Goal: Task Accomplishment & Management: Use online tool/utility

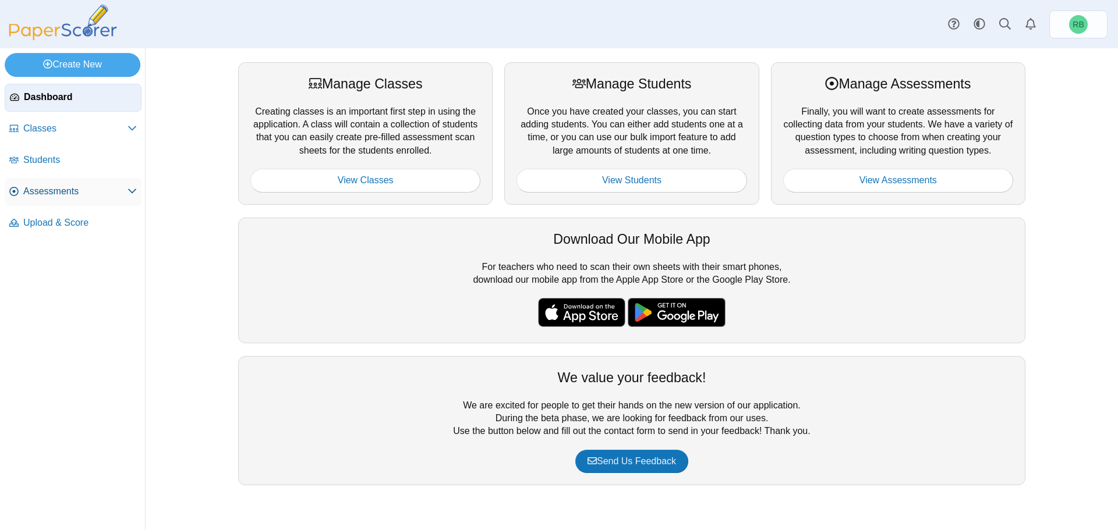
click at [52, 188] on span "Assessments" at bounding box center [75, 191] width 104 height 13
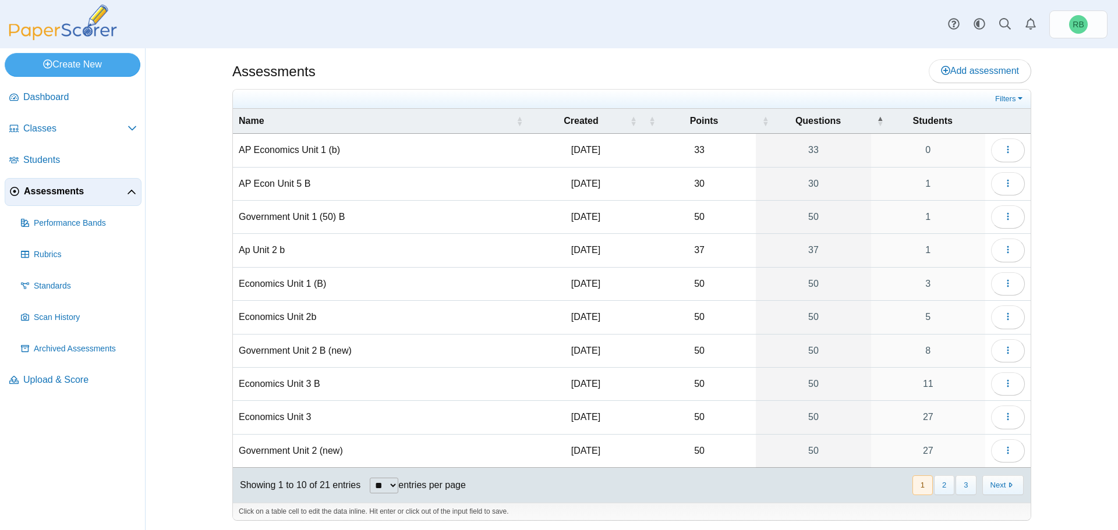
scroll to position [5, 0]
click at [940, 484] on button "2" at bounding box center [944, 483] width 20 height 19
click at [962, 479] on button "3" at bounding box center [965, 483] width 20 height 19
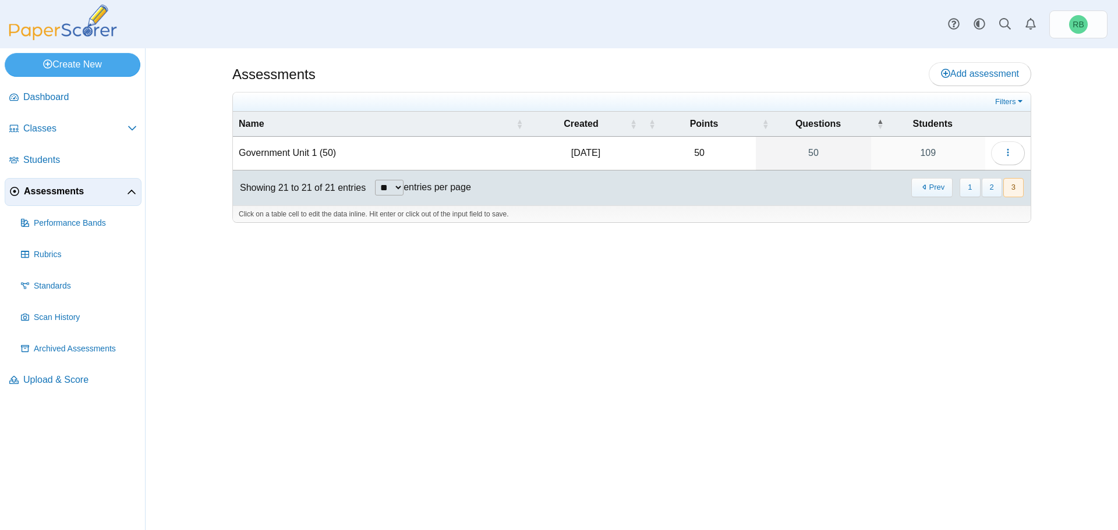
scroll to position [0, 0]
click at [1009, 148] on span "button" at bounding box center [1007, 153] width 9 height 10
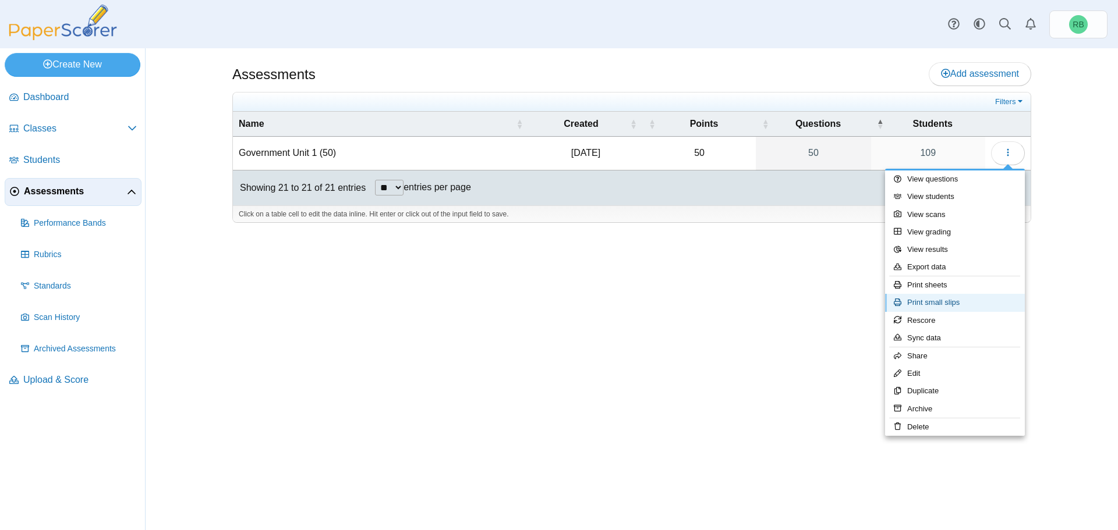
click at [972, 300] on link "Print small slips" at bounding box center [955, 302] width 140 height 17
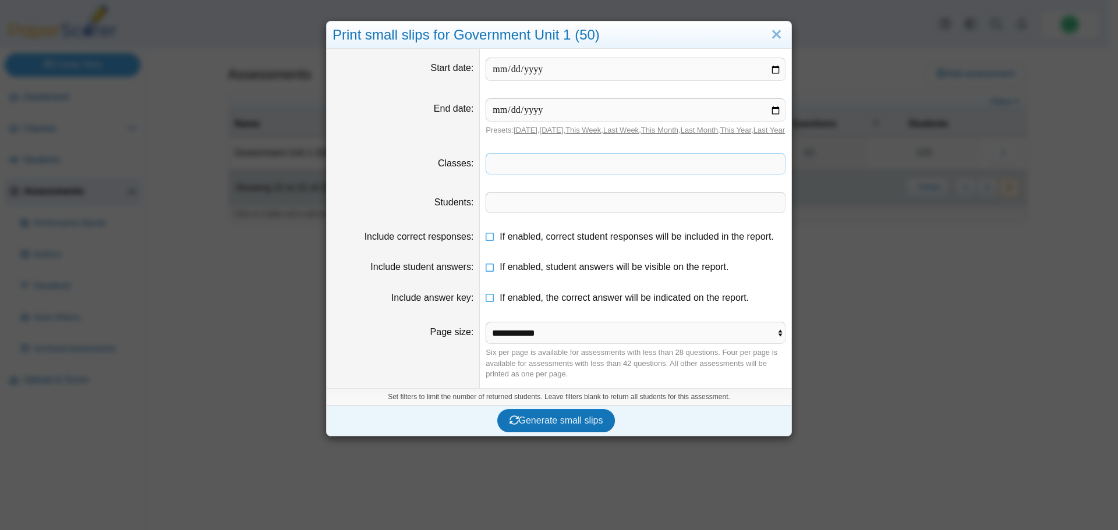
click at [753, 172] on span at bounding box center [635, 164] width 299 height 20
click at [754, 172] on span at bounding box center [635, 164] width 299 height 20
click at [616, 65] on input "date" at bounding box center [636, 69] width 300 height 23
click at [610, 170] on span at bounding box center [635, 164] width 299 height 20
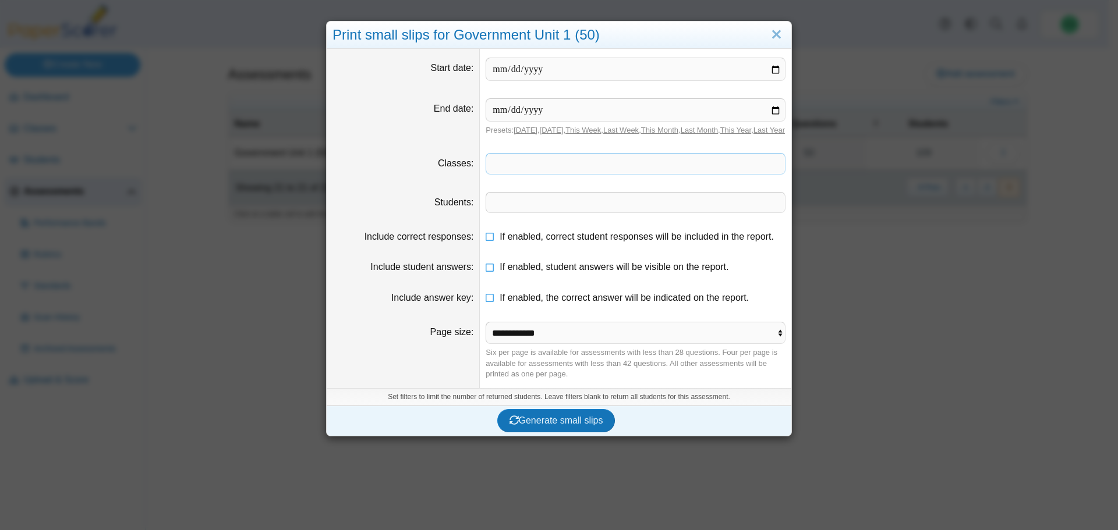
click at [613, 170] on span at bounding box center [635, 164] width 299 height 20
click at [630, 173] on span at bounding box center [635, 164] width 299 height 20
click at [631, 173] on span at bounding box center [635, 164] width 299 height 20
click at [552, 426] on span "Generate small slips" at bounding box center [556, 421] width 94 height 10
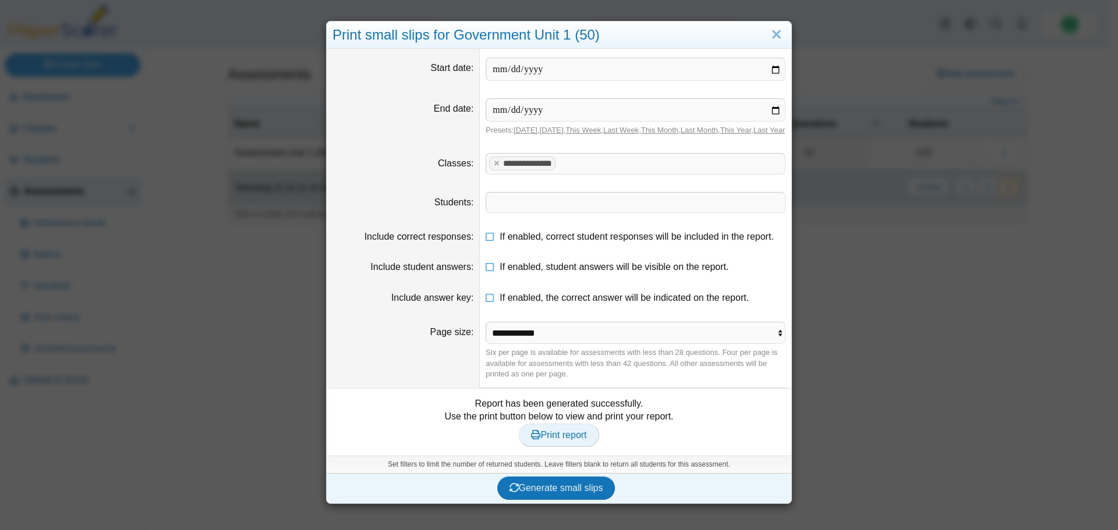
click at [563, 440] on span "Print report" at bounding box center [558, 435] width 55 height 10
click at [494, 167] on x "remove tag" at bounding box center [496, 164] width 10 height 8
click at [499, 173] on span at bounding box center [635, 164] width 299 height 20
click at [561, 493] on span "Generate small slips" at bounding box center [556, 488] width 94 height 10
click at [557, 447] on link "Print report" at bounding box center [559, 435] width 80 height 23
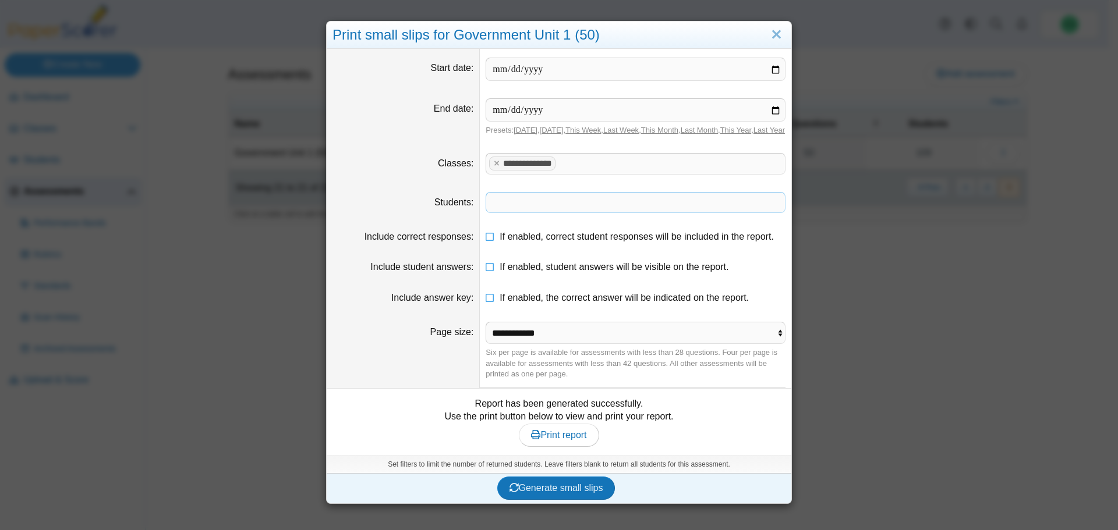
click at [536, 210] on span at bounding box center [635, 203] width 299 height 20
click at [780, 37] on link "Close" at bounding box center [776, 35] width 18 height 20
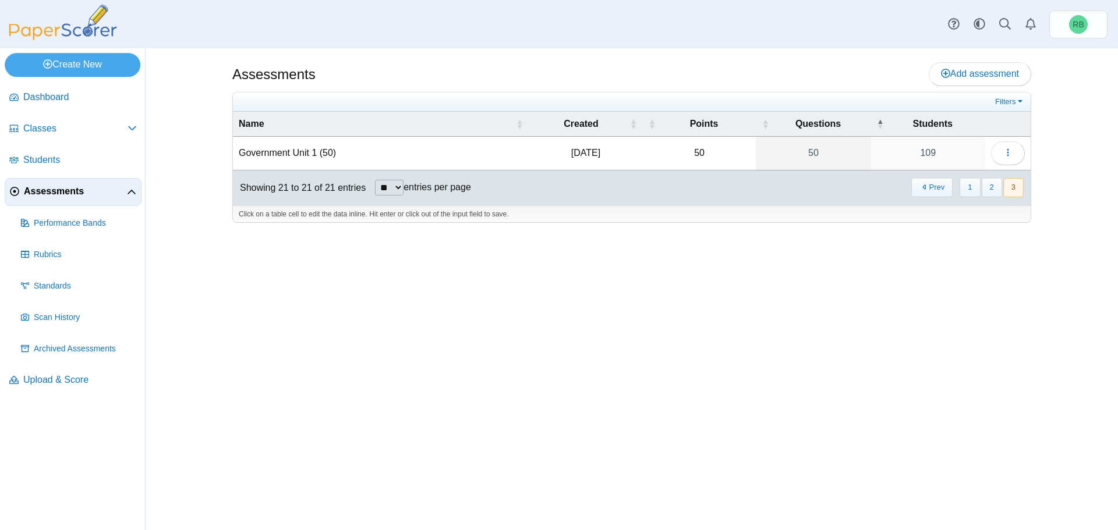
click at [40, 195] on span "Assessments" at bounding box center [75, 191] width 103 height 13
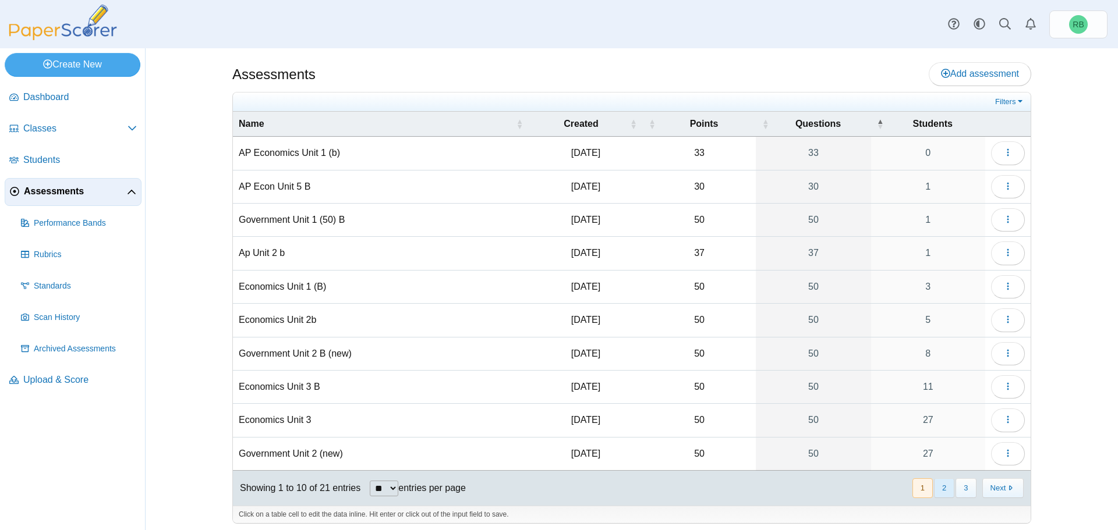
click at [941, 484] on button "2" at bounding box center [944, 488] width 20 height 19
click at [959, 488] on button "3" at bounding box center [965, 488] width 20 height 19
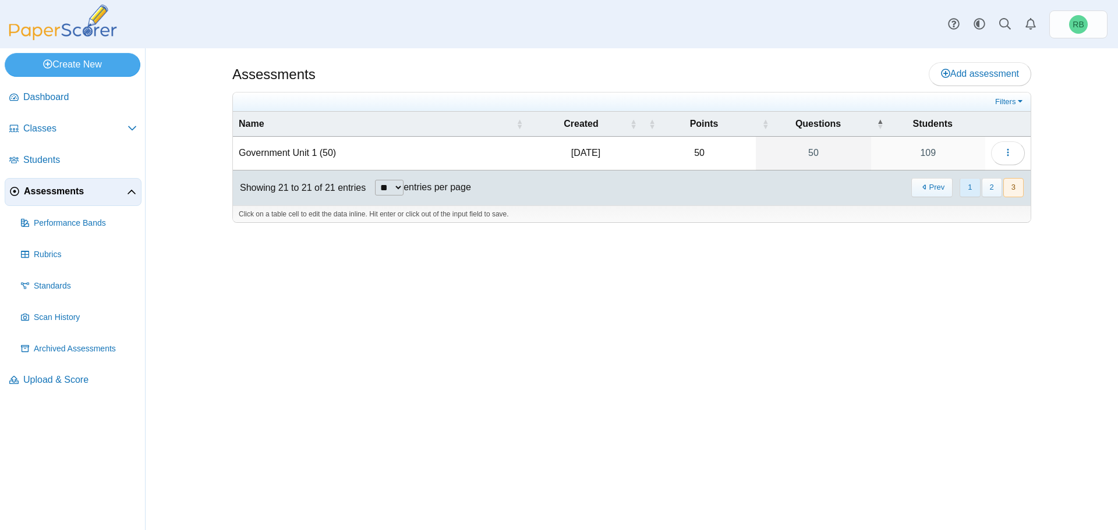
click at [968, 185] on button "1" at bounding box center [969, 187] width 20 height 19
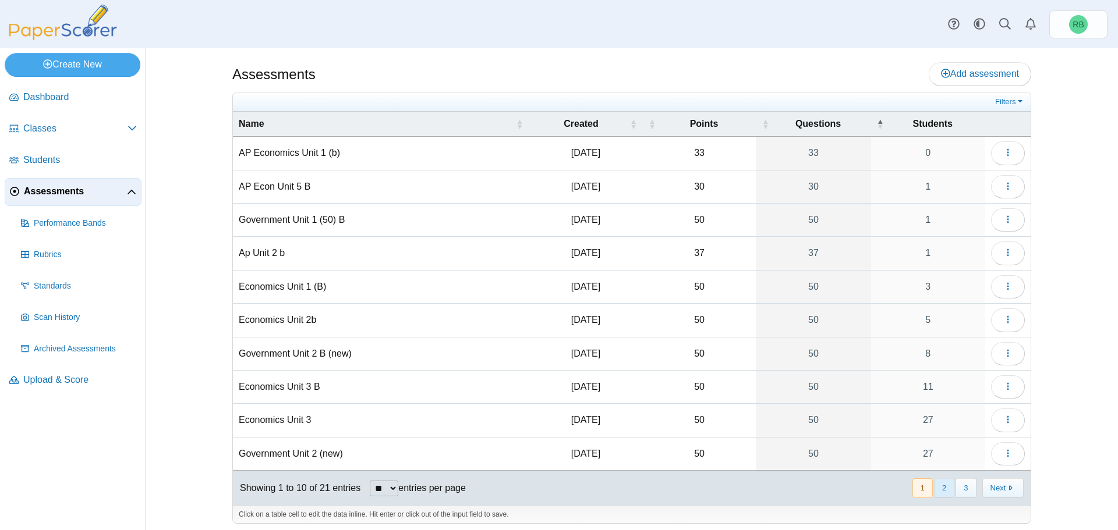
click at [941, 488] on button "2" at bounding box center [944, 488] width 20 height 19
click at [1003, 452] on icon "button" at bounding box center [1007, 453] width 9 height 9
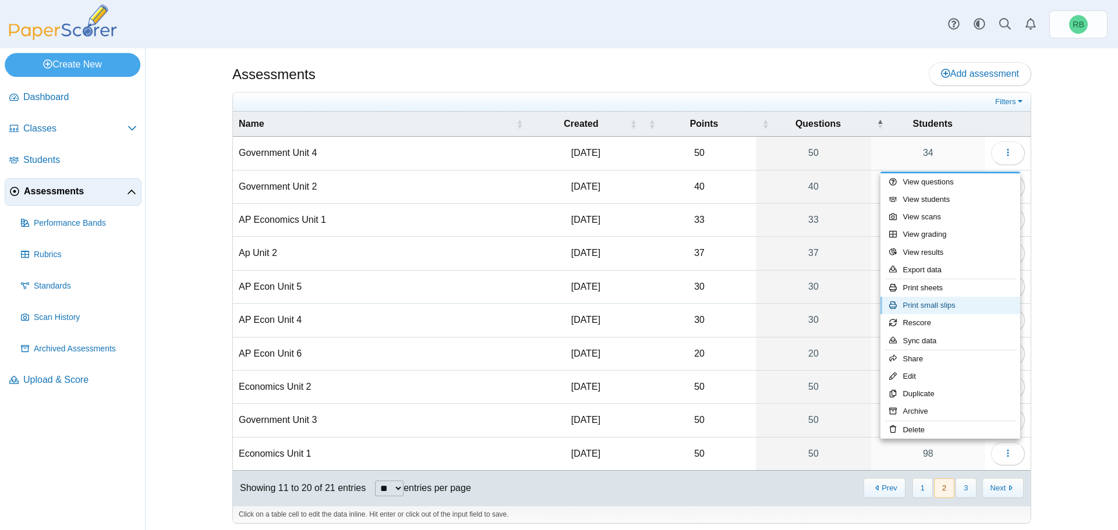
click at [944, 306] on link "Print small slips" at bounding box center [950, 305] width 140 height 17
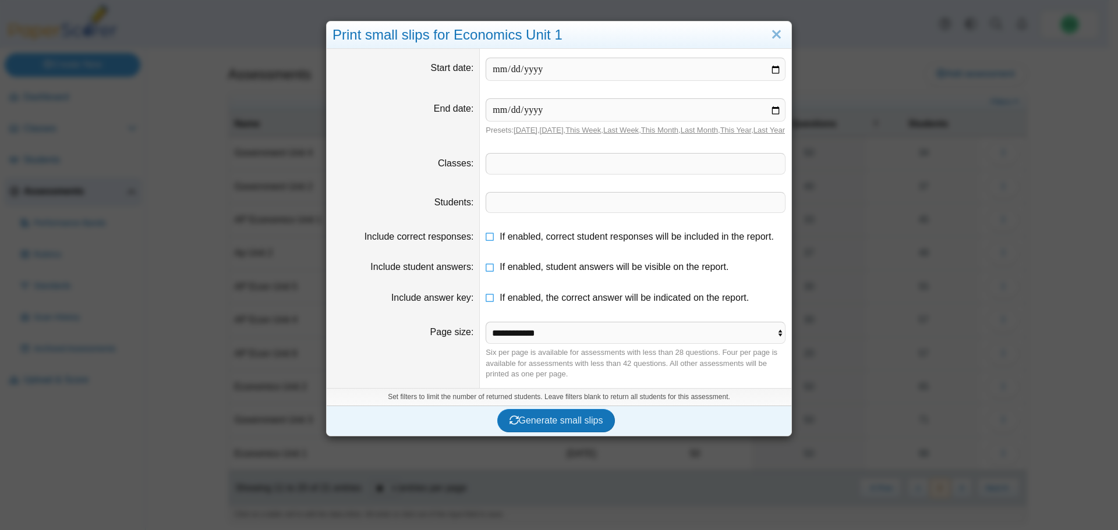
click at [545, 173] on span at bounding box center [635, 164] width 299 height 20
click at [561, 426] on span "Generate small slips" at bounding box center [556, 421] width 94 height 10
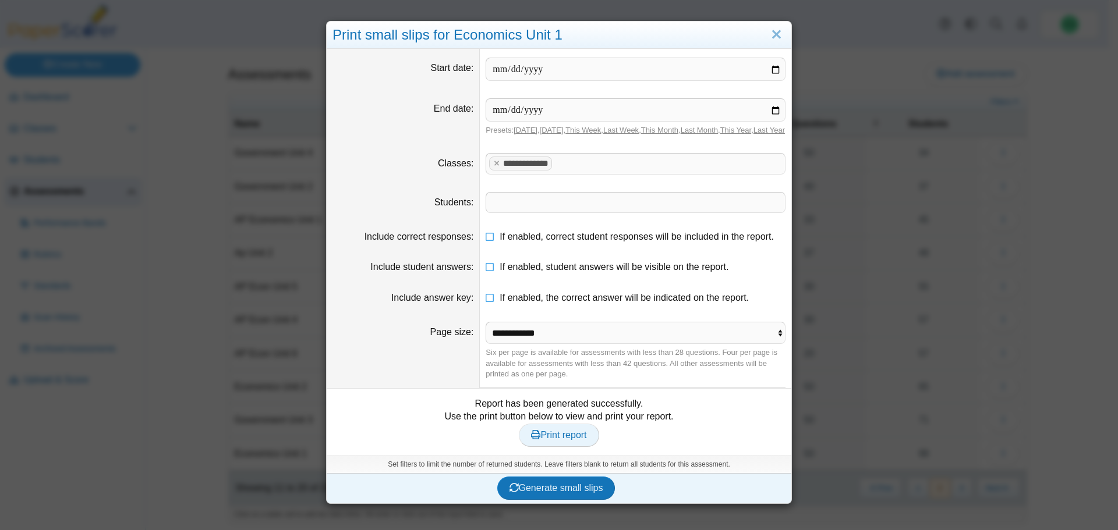
click at [543, 440] on span "Print report" at bounding box center [558, 435] width 55 height 10
